Goal: Task Accomplishment & Management: Manage account settings

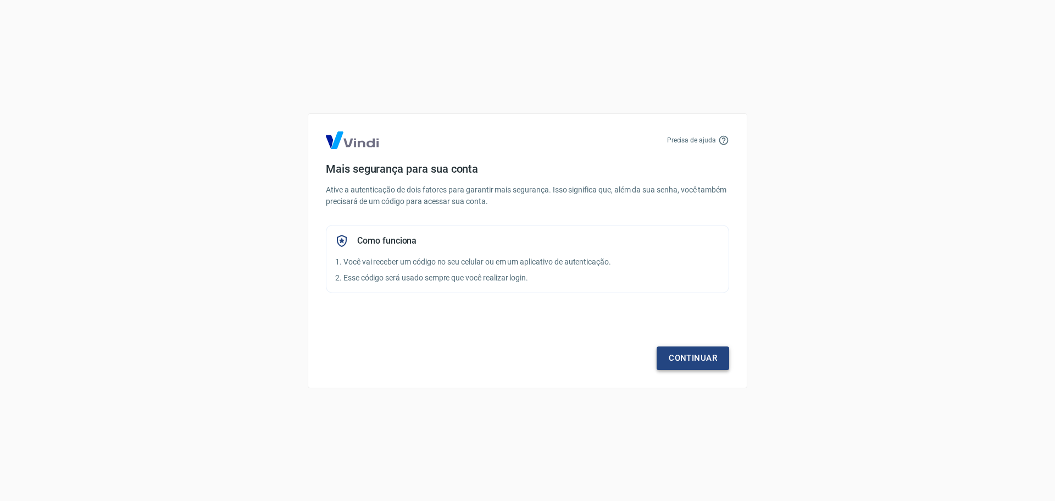
click at [692, 362] on link "Continuar" at bounding box center [693, 357] width 73 height 23
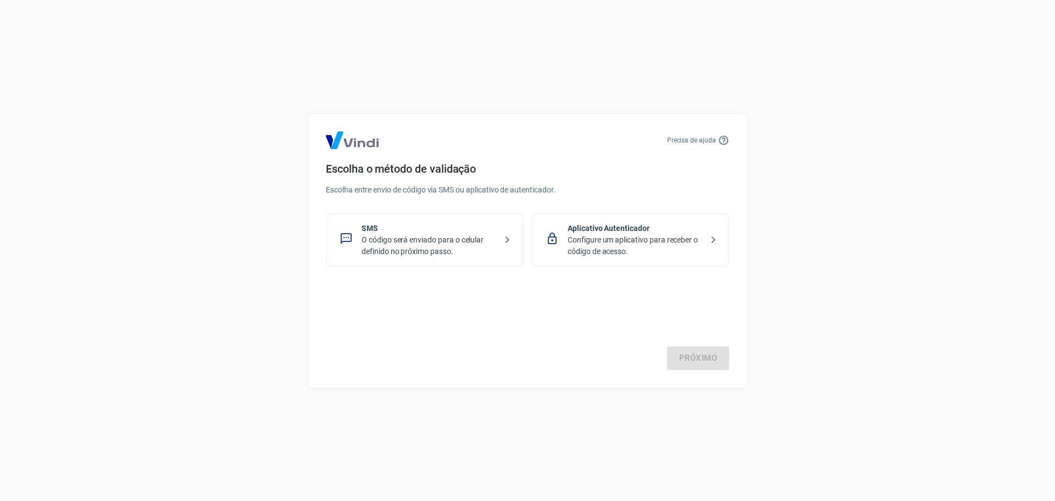
click at [400, 250] on p "O código será enviado para o celular definido no próximo passo." at bounding box center [429, 245] width 135 height 23
click at [722, 355] on link "Próximo" at bounding box center [698, 357] width 62 height 23
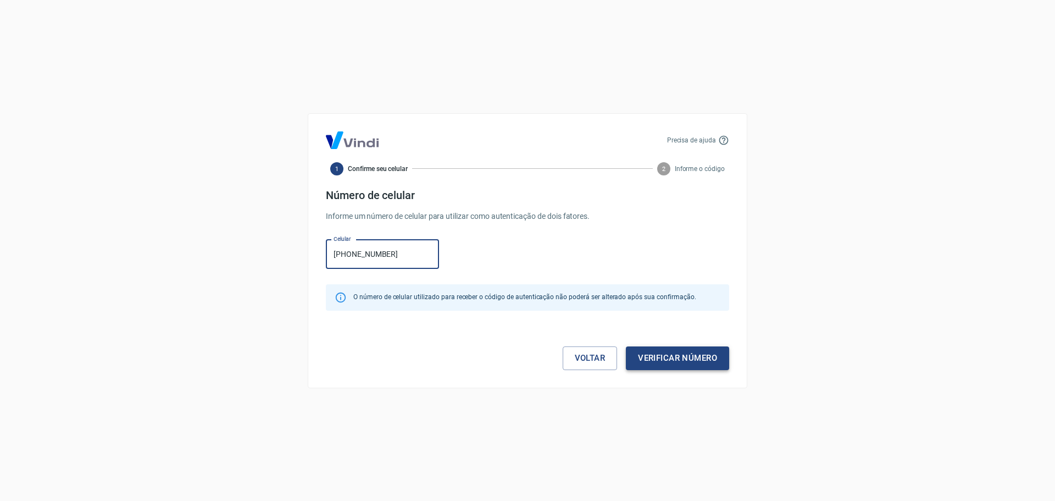
type input "[PHONE_NUMBER]"
click at [696, 357] on button "Verificar número" at bounding box center [677, 357] width 103 height 23
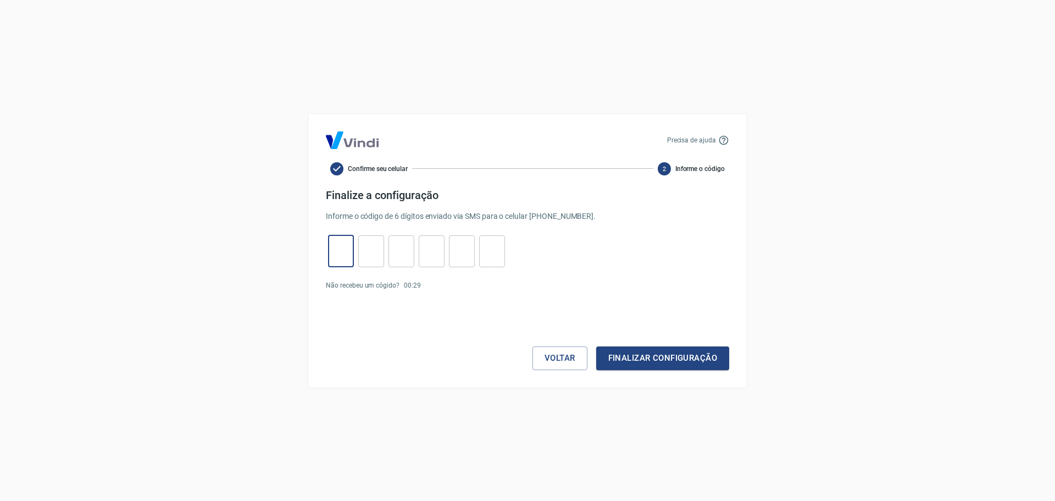
click at [344, 251] on input "tel" at bounding box center [341, 251] width 26 height 24
type input "7"
type input "3"
type input "9"
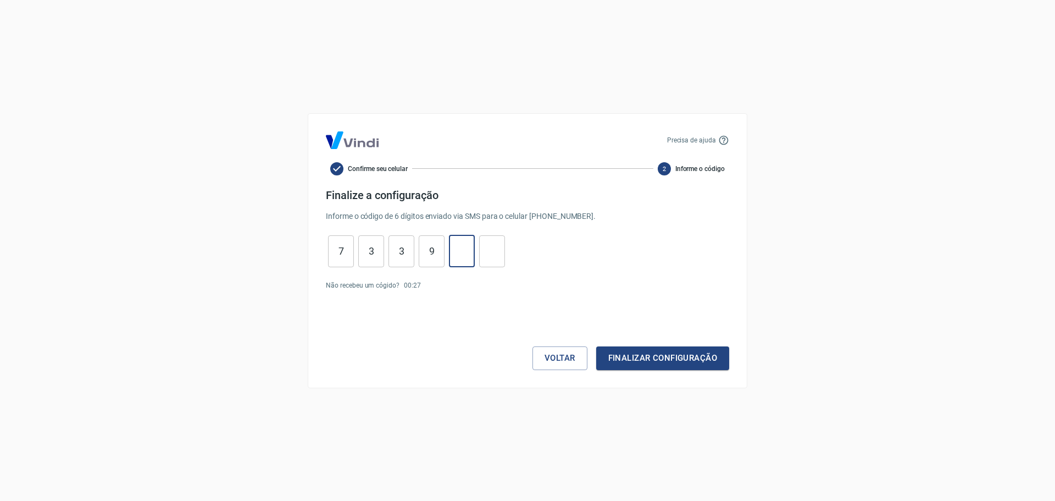
type input "3"
type input "5"
click at [687, 361] on button "Finalizar configuração" at bounding box center [662, 357] width 133 height 23
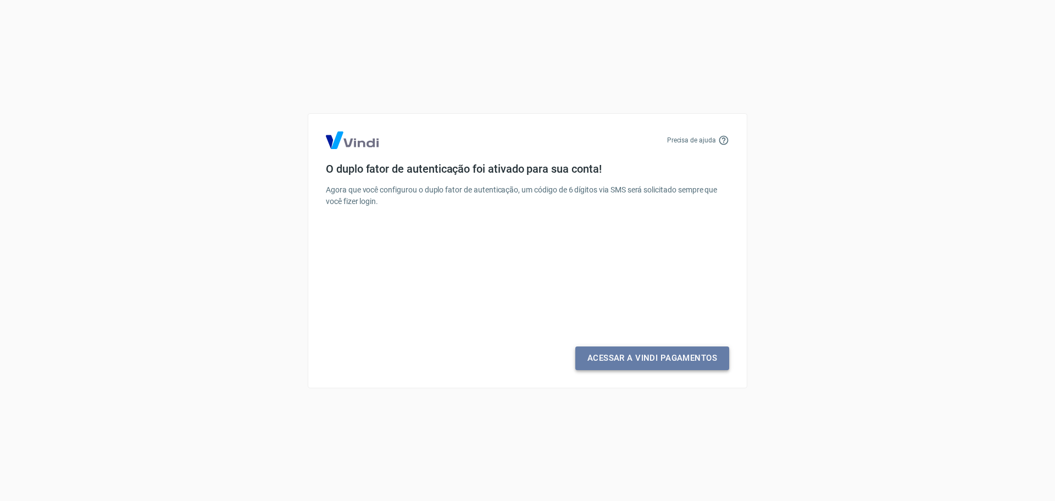
click at [621, 361] on link "Acessar a Vindi Pagamentos" at bounding box center [653, 357] width 154 height 23
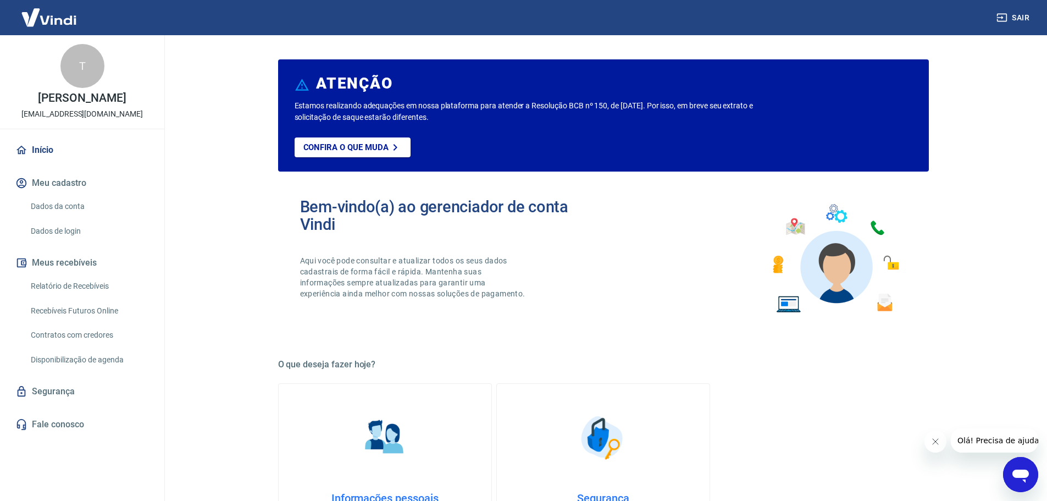
click at [1028, 483] on icon "Abrir janela de mensagens" at bounding box center [1021, 474] width 20 height 20
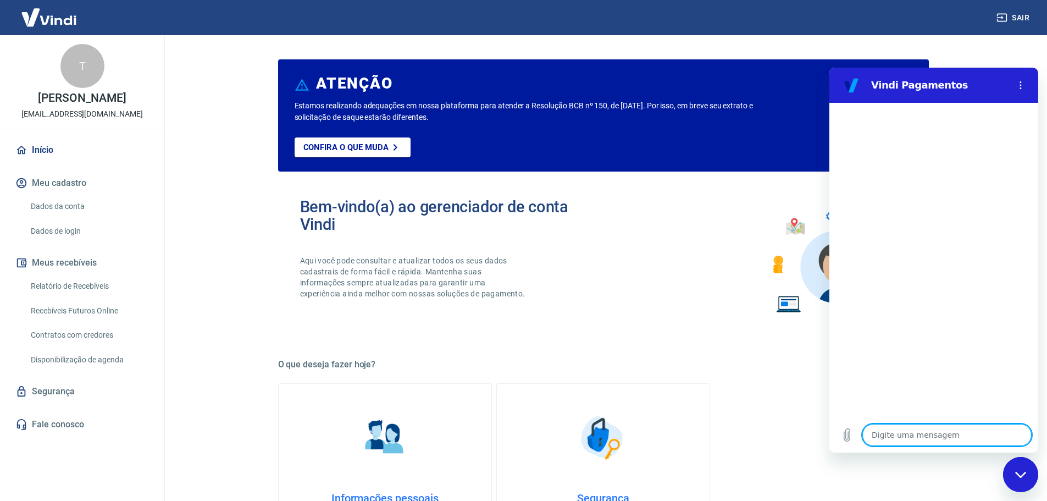
click at [1027, 481] on div "Fechar janela de mensagens" at bounding box center [1020, 474] width 33 height 33
type textarea "x"
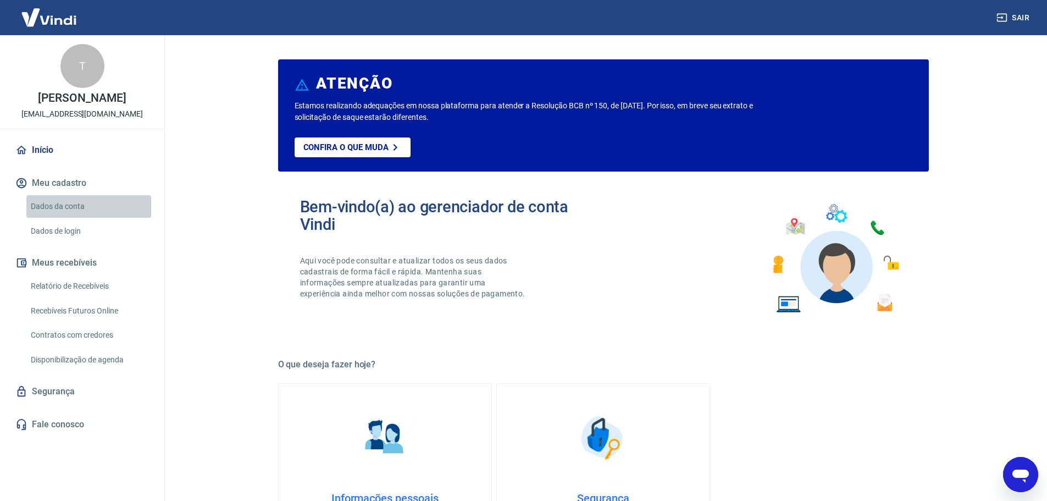
click at [33, 202] on link "Dados da conta" at bounding box center [88, 206] width 125 height 23
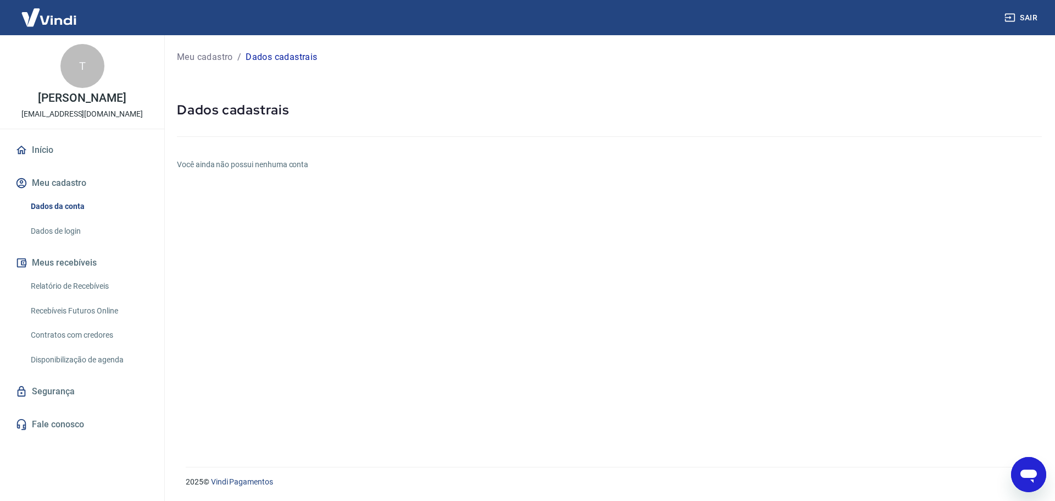
click at [66, 229] on link "Dados de login" at bounding box center [88, 231] width 125 height 23
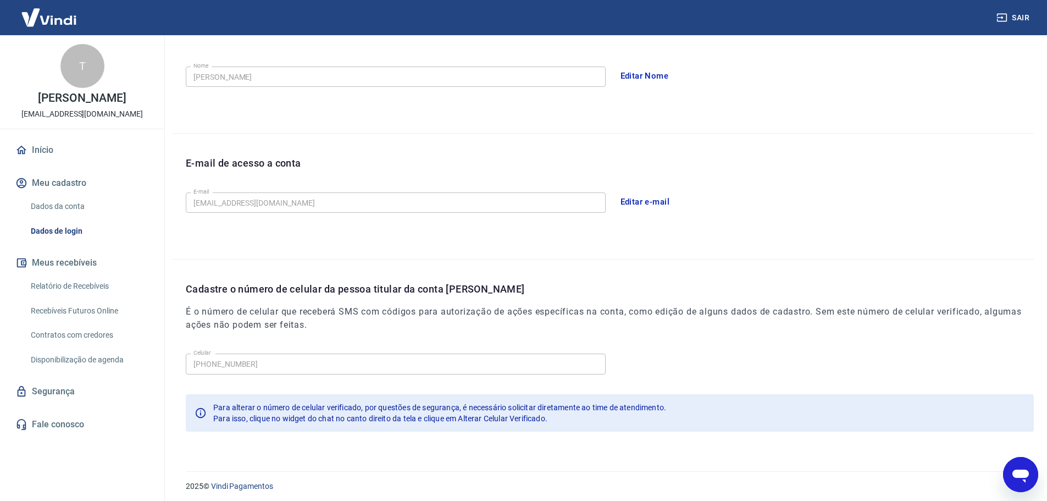
scroll to position [203, 0]
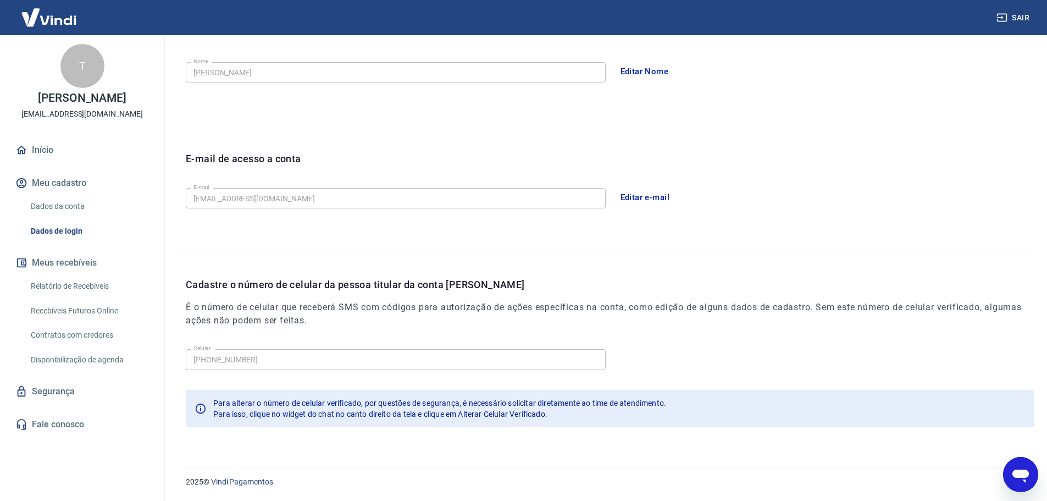
click at [79, 261] on button "Meus recebíveis" at bounding box center [82, 263] width 138 height 24
click at [79, 290] on link "Relatório de Recebíveis" at bounding box center [88, 286] width 125 height 23
